Goal: Find specific page/section: Find specific page/section

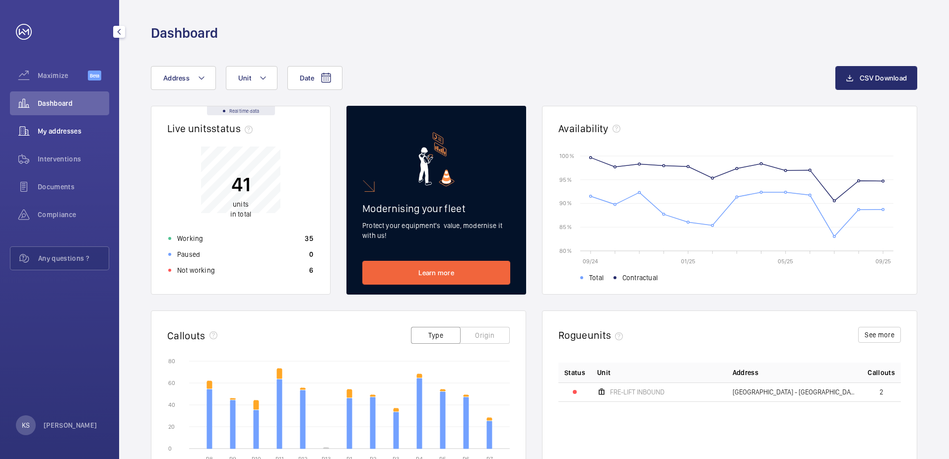
click at [78, 136] on span "My addresses" at bounding box center [73, 131] width 71 height 10
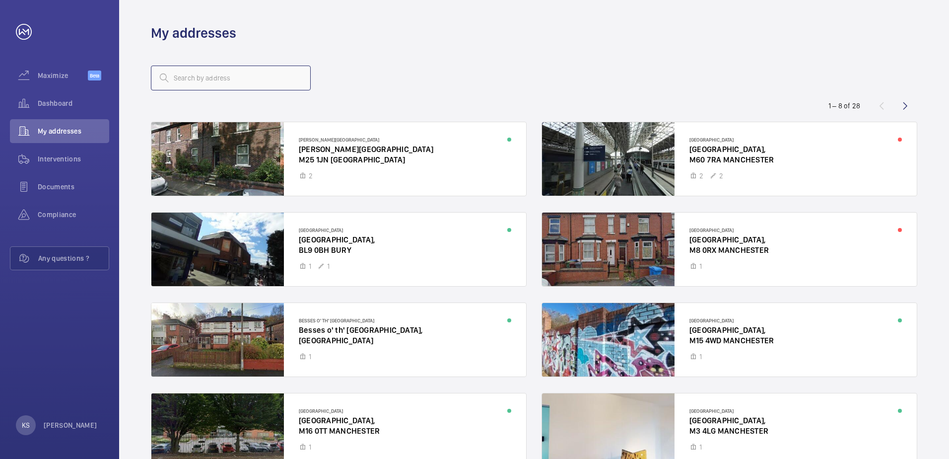
click at [237, 83] on input "text" at bounding box center [231, 78] width 160 height 25
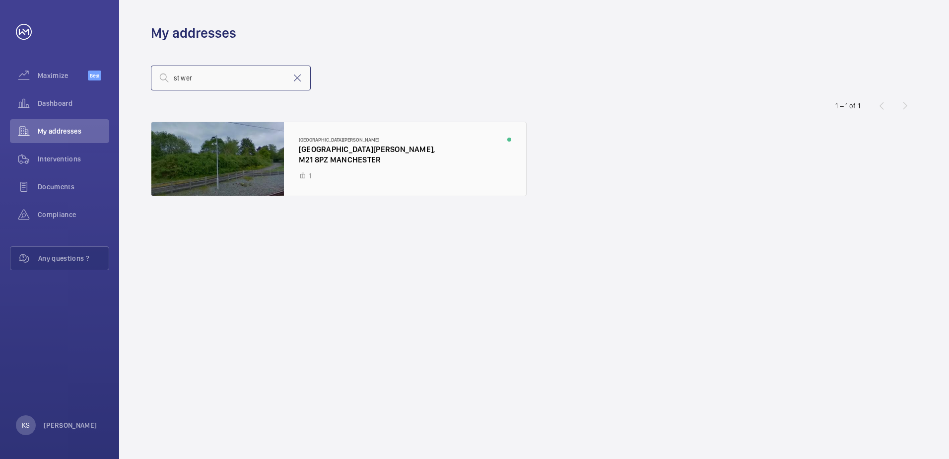
type input "st wer"
click at [367, 147] on div at bounding box center [338, 158] width 375 height 73
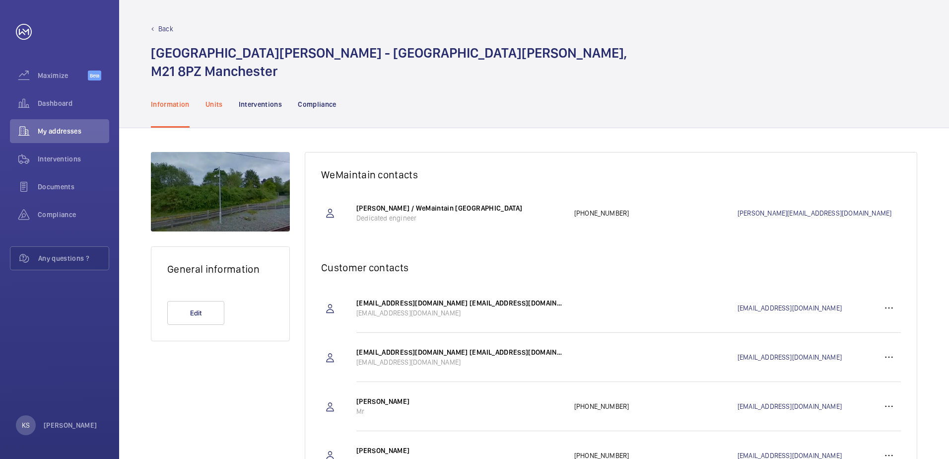
click at [221, 102] on p "Units" at bounding box center [214, 104] width 17 height 10
